Goal: Check status: Check status

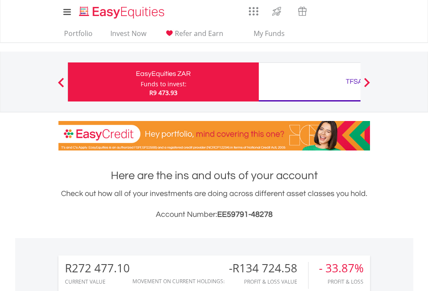
scroll to position [83, 136]
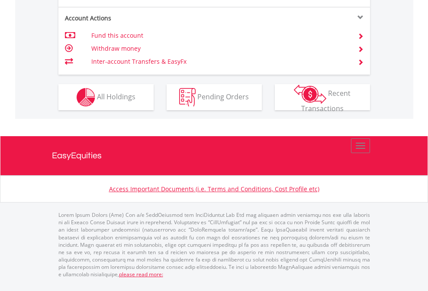
scroll to position [813, 0]
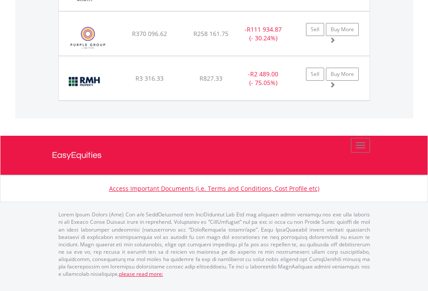
scroll to position [83, 136]
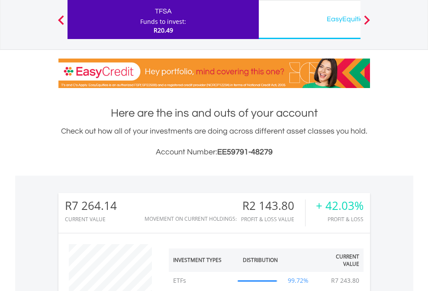
scroll to position [83, 136]
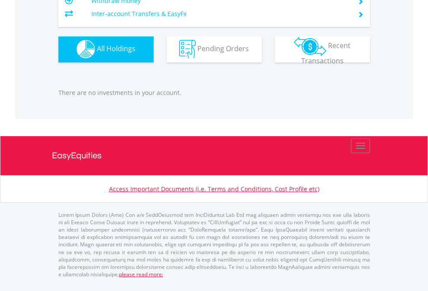
scroll to position [83, 136]
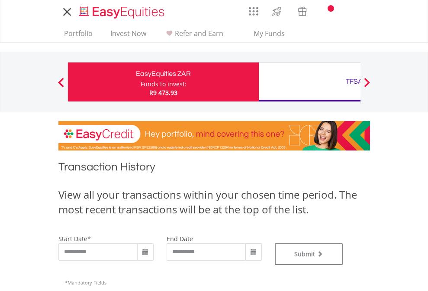
type input "**********"
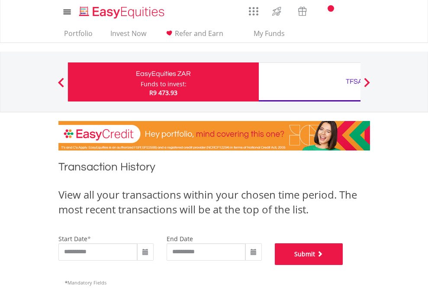
click at [343, 265] on button "Submit" at bounding box center [309, 254] width 68 height 22
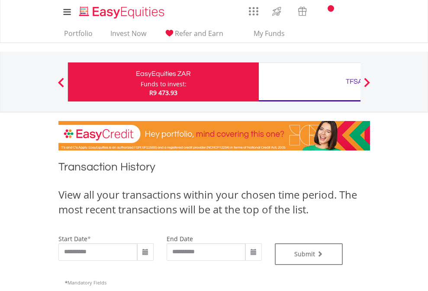
click at [310, 82] on div "TFSA" at bounding box center [354, 81] width 181 height 12
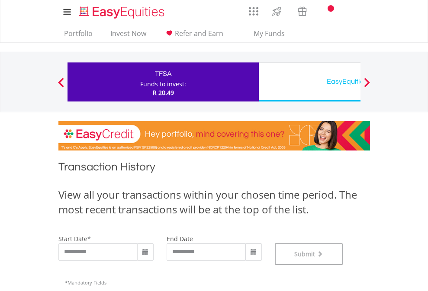
scroll to position [351, 0]
click at [310, 82] on div "EasyEquities USD" at bounding box center [354, 81] width 181 height 12
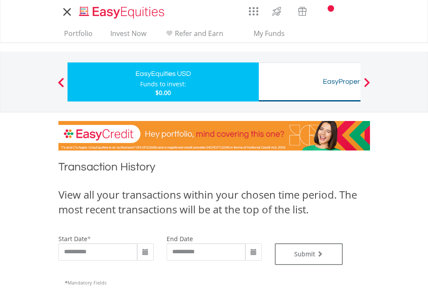
type input "**********"
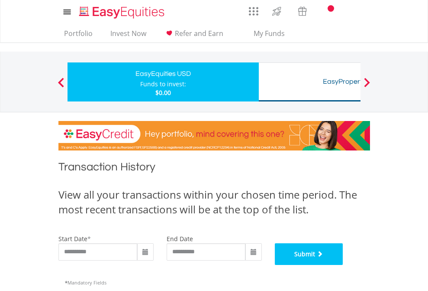
click at [343, 265] on button "Submit" at bounding box center [309, 254] width 68 height 22
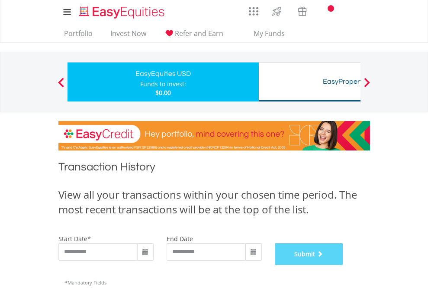
scroll to position [351, 0]
